Goal: Task Accomplishment & Management: Manage account settings

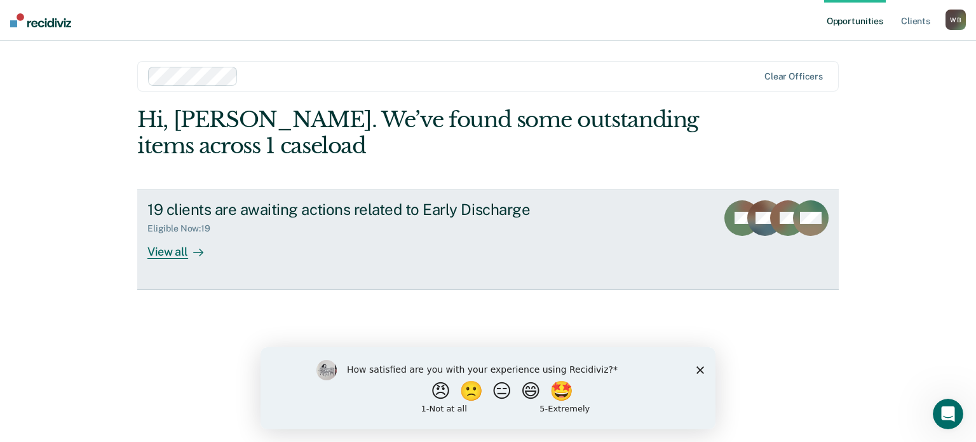
click at [165, 259] on link "19 clients are awaiting actions related to Early Discharge Eligible Now : 19 Vi…" at bounding box center [488, 239] width 702 height 100
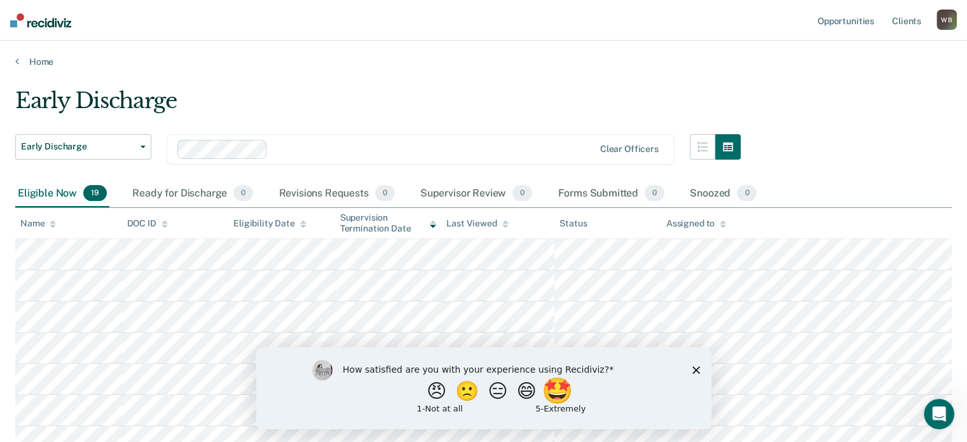
click at [564, 395] on button "🤩" at bounding box center [557, 390] width 34 height 25
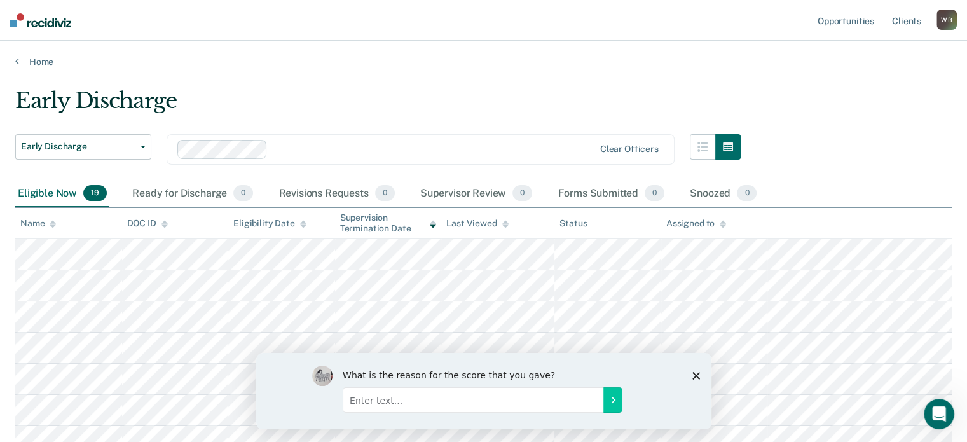
click at [699, 370] on div "What is the reason for the score that you gave?" at bounding box center [482, 390] width 455 height 76
click at [693, 375] on icon "Close survey" at bounding box center [695, 375] width 8 height 8
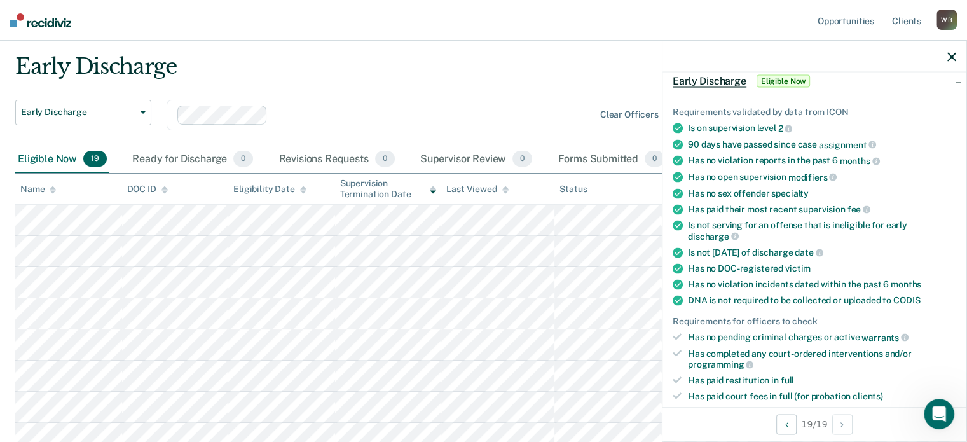
scroll to position [127, 0]
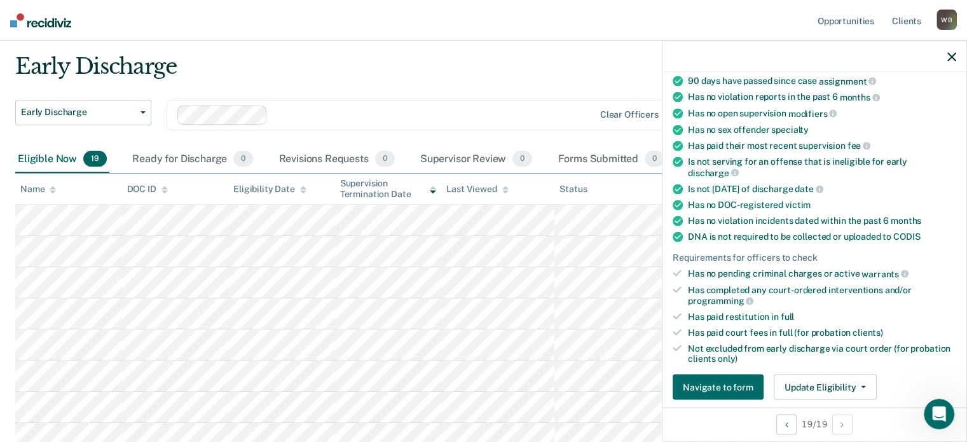
drag, startPoint x: 953, startPoint y: 55, endPoint x: 941, endPoint y: 54, distance: 12.8
click at [953, 55] on icon "button" at bounding box center [951, 56] width 9 height 9
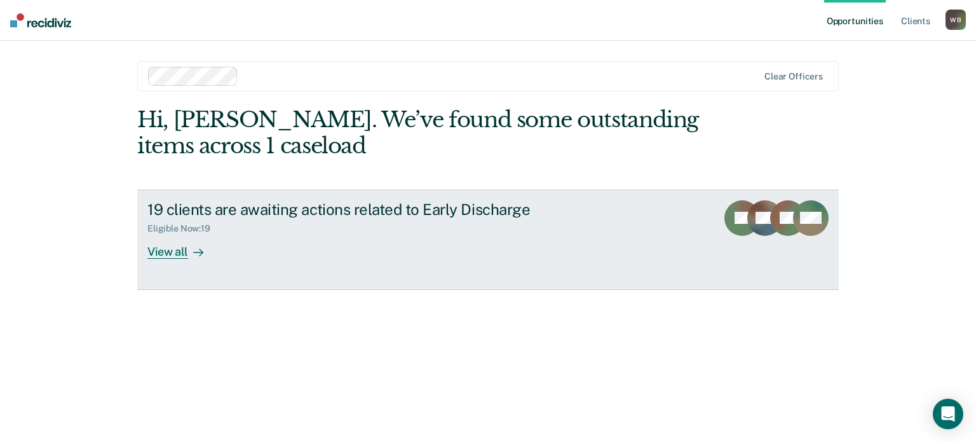
click at [165, 266] on link "19 clients are awaiting actions related to Early Discharge Eligible Now : 19 Vi…" at bounding box center [488, 239] width 702 height 100
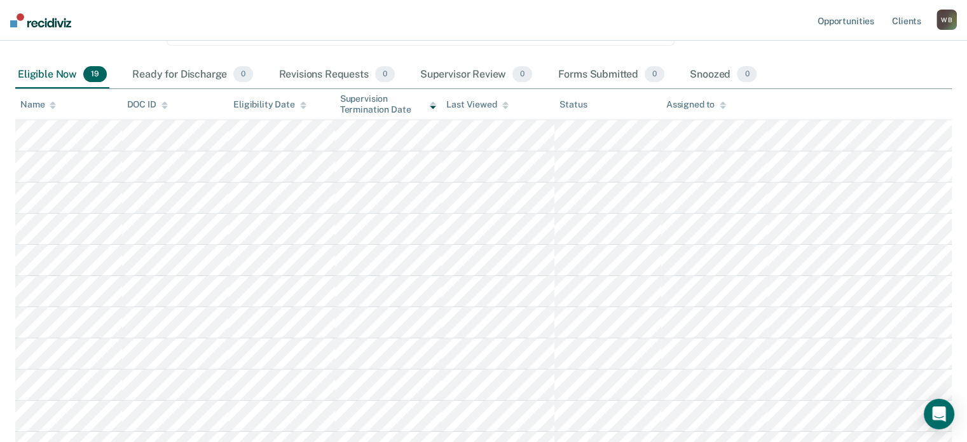
scroll to position [98, 0]
